Goal: Task Accomplishment & Management: Manage account settings

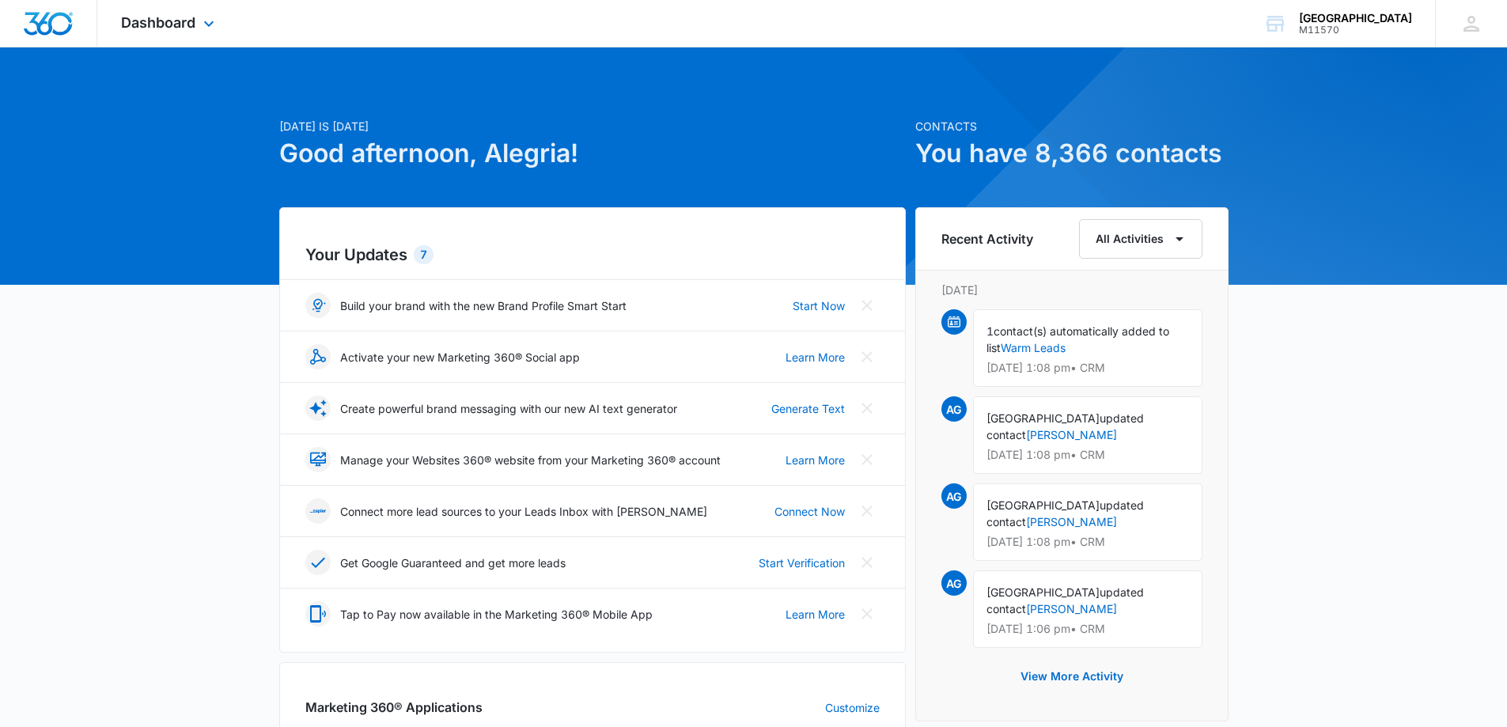
click at [179, 8] on div "Dashboard Apps Reputation Websites Forms CRM Email Social Shop Payments POS Con…" at bounding box center [169, 23] width 145 height 47
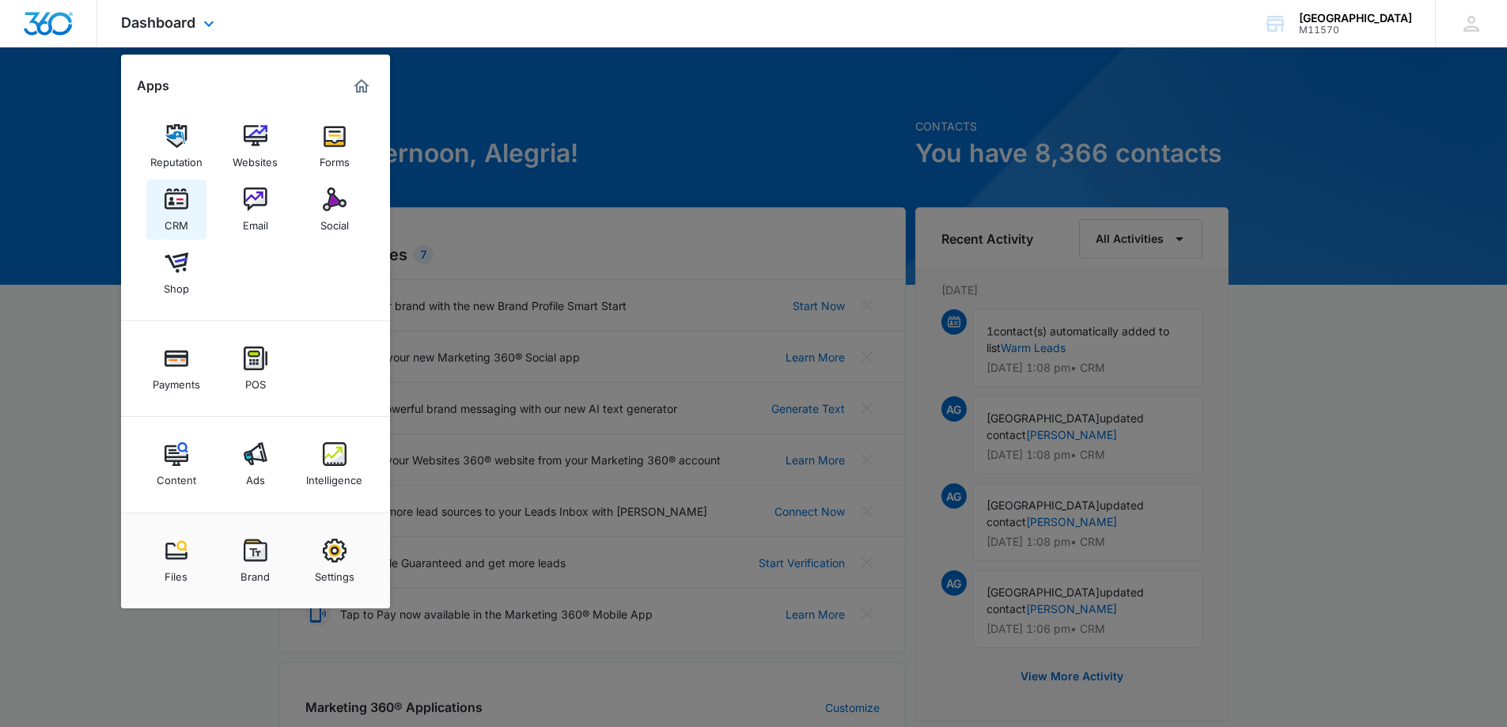
click at [186, 201] on img at bounding box center [177, 199] width 24 height 24
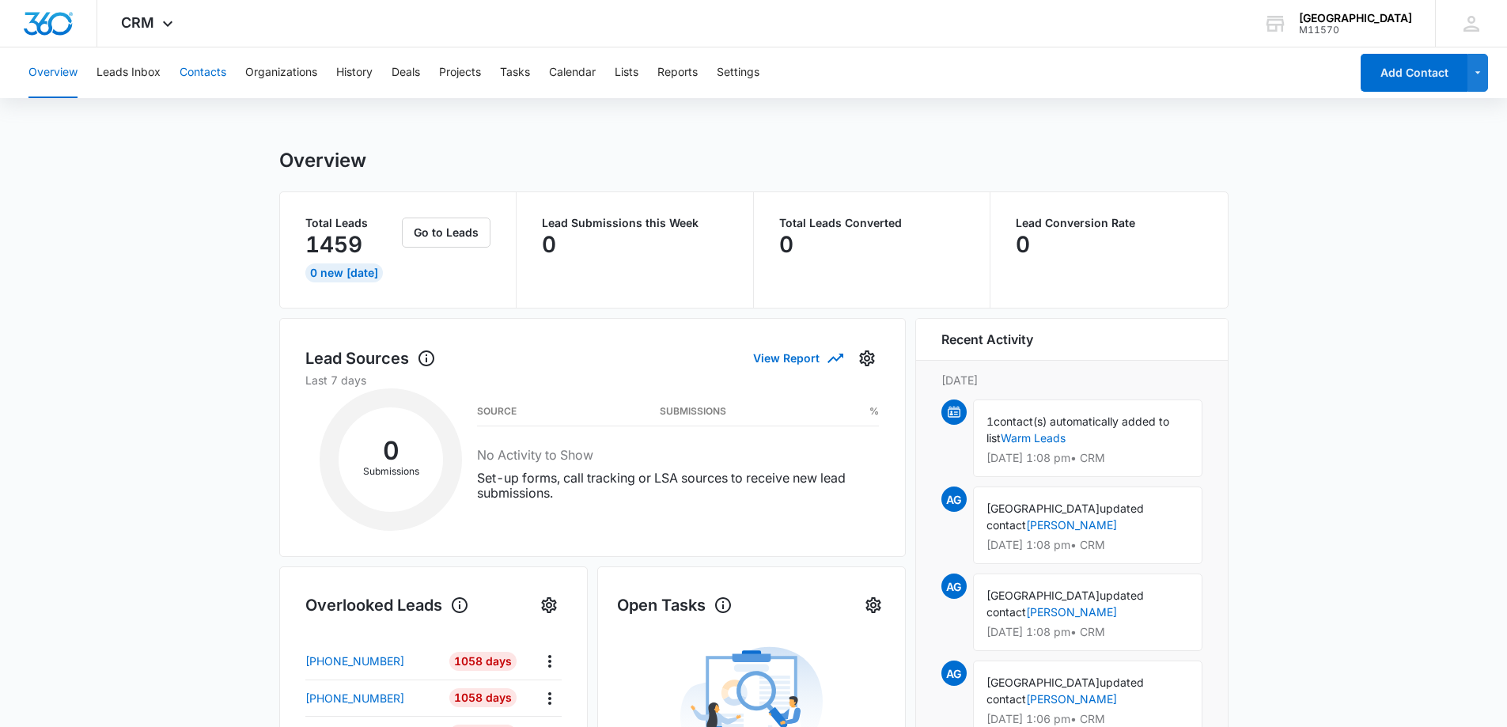
click at [197, 71] on button "Contacts" at bounding box center [203, 72] width 47 height 51
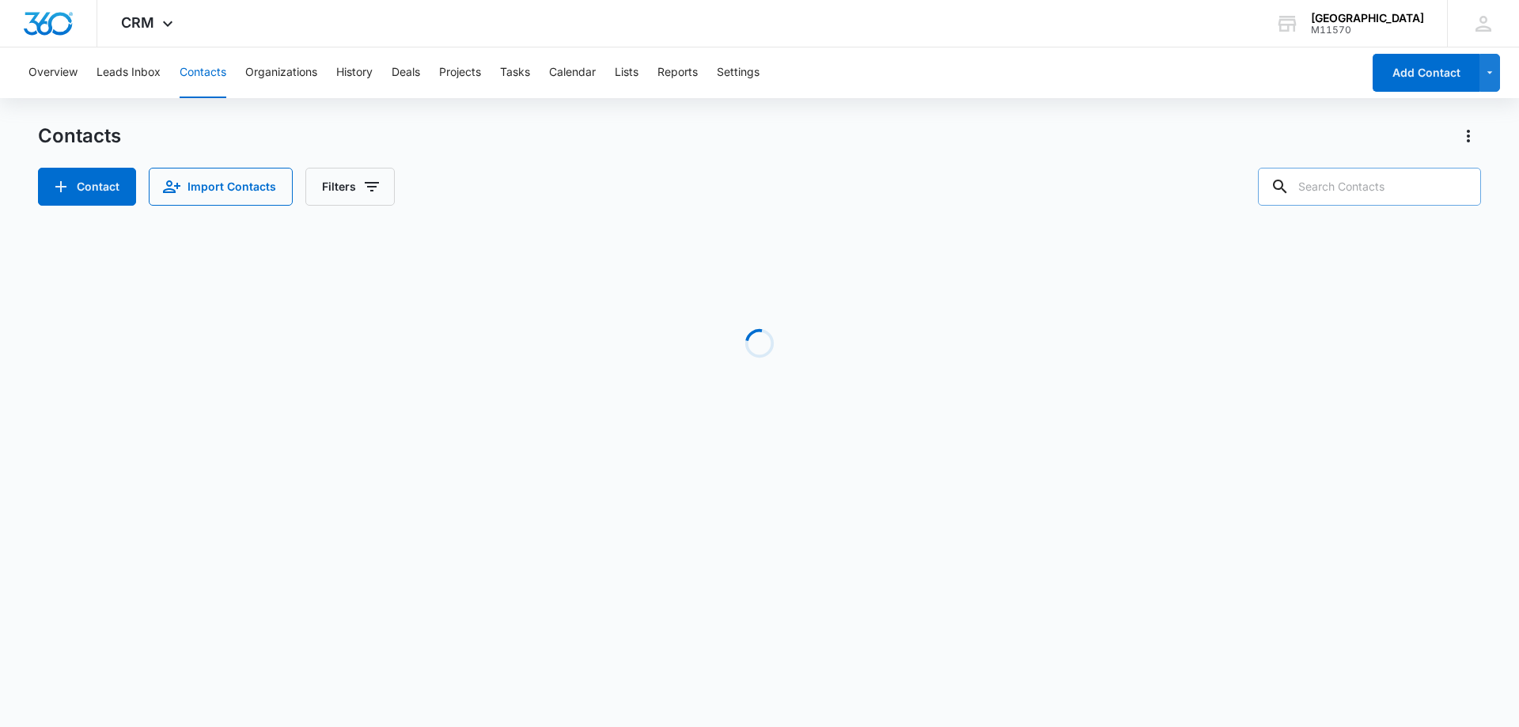
click at [1346, 196] on input "text" at bounding box center [1369, 187] width 223 height 38
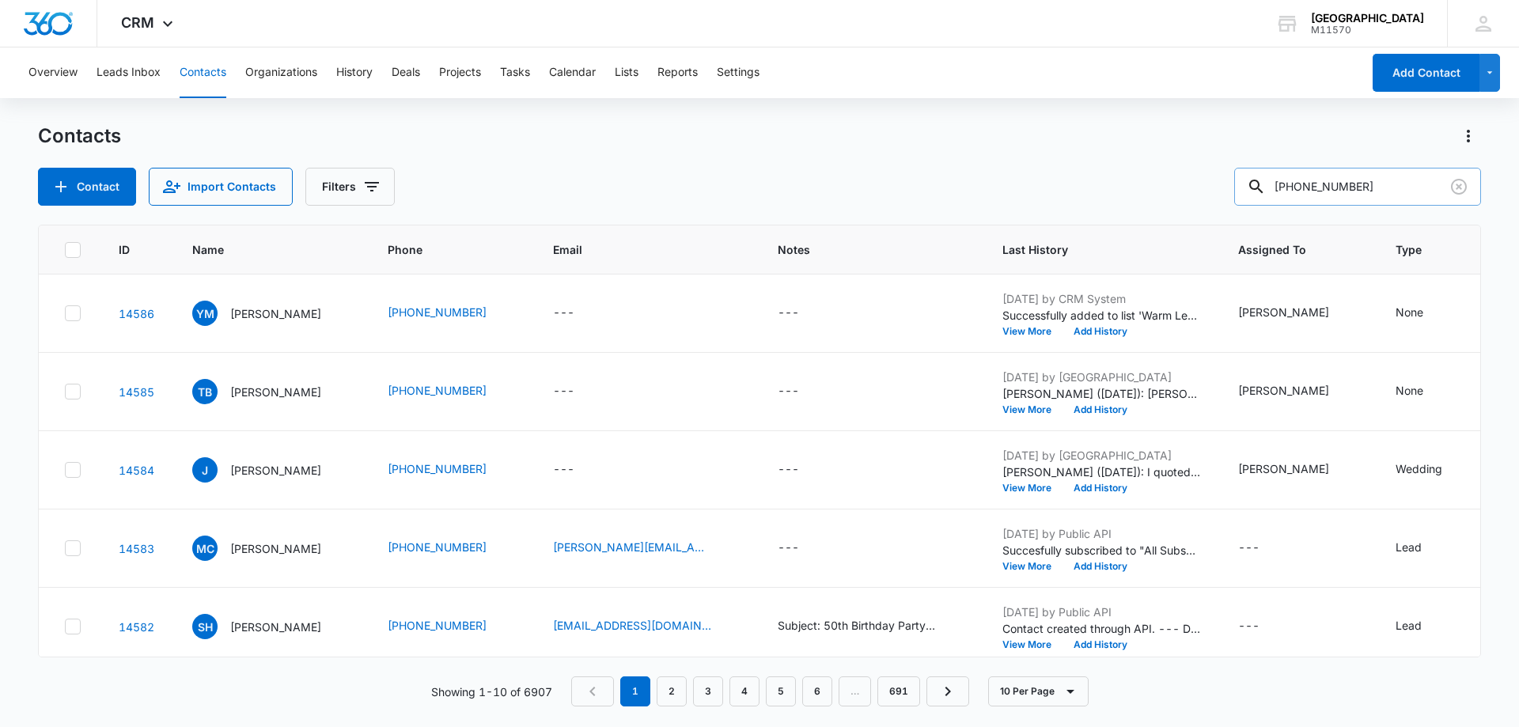
type input "512-952-2978"
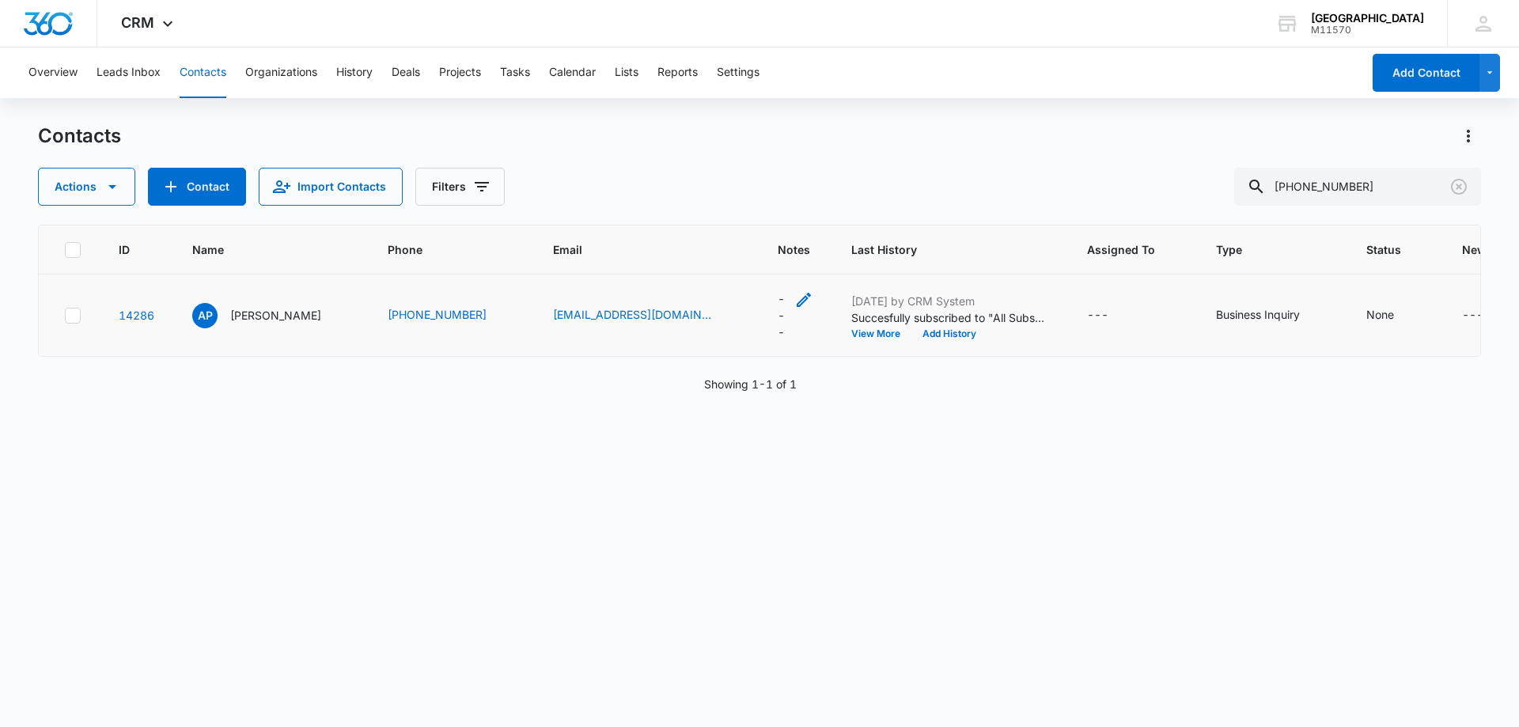
click at [812, 305] on icon "Notes - - Select to Edit Field" at bounding box center [803, 299] width 19 height 19
click at [799, 173] on textarea "Notes" at bounding box center [813, 172] width 187 height 90
type textarea "s"
type textarea "T"
type textarea "STOP"
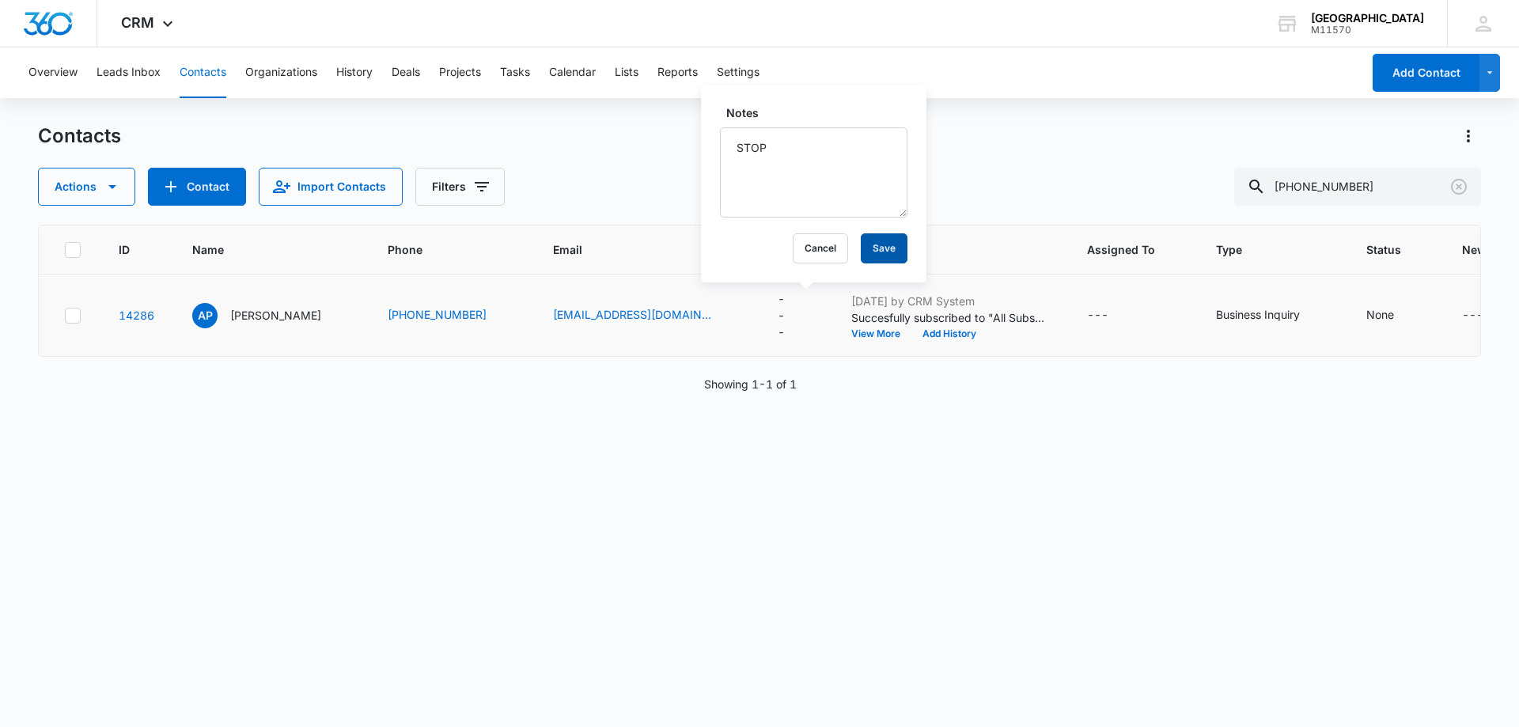
click at [873, 248] on button "Save" at bounding box center [884, 248] width 47 height 30
